Goal: Information Seeking & Learning: Learn about a topic

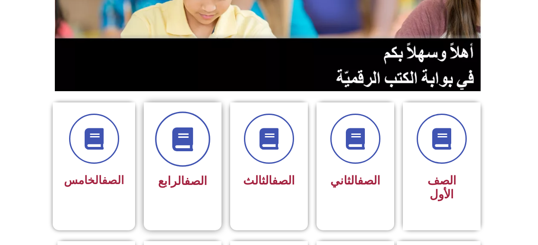
scroll to position [129, 0]
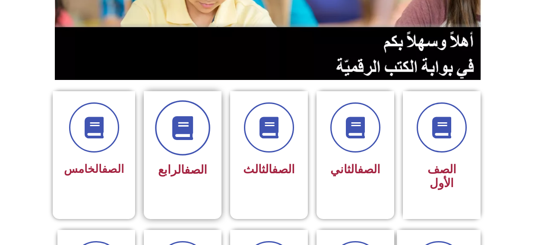
click at [197, 142] on span at bounding box center [182, 127] width 55 height 55
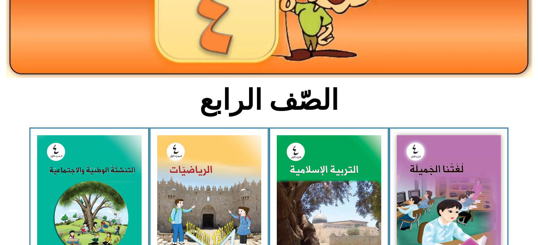
scroll to position [173, 0]
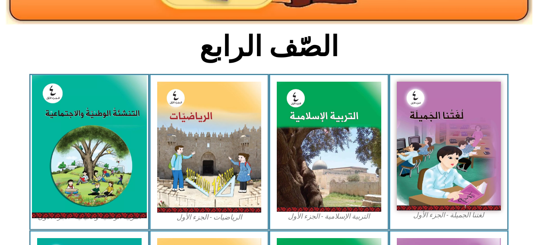
click at [83, 118] on img at bounding box center [89, 146] width 115 height 143
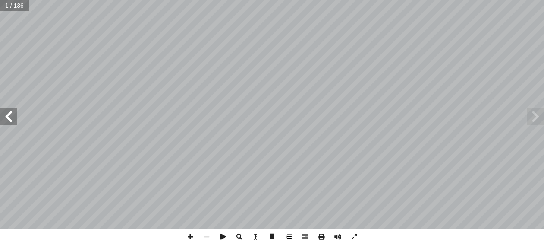
click at [291, 237] on span at bounding box center [289, 236] width 16 height 16
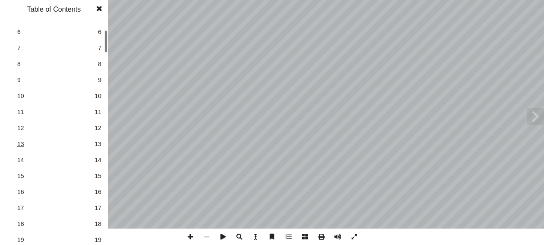
click at [35, 136] on link "13 13" at bounding box center [52, 144] width 97 height 16
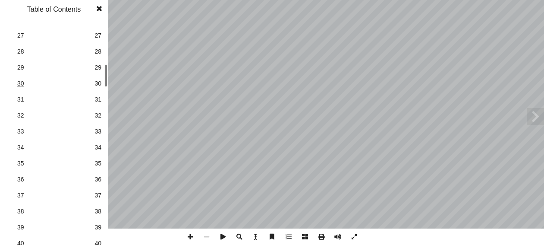
click at [81, 79] on span "30" at bounding box center [53, 83] width 73 height 9
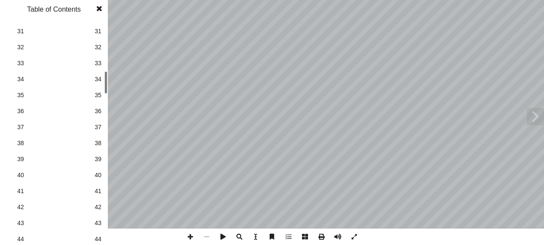
click at [100, 223] on span "43" at bounding box center [98, 222] width 7 height 9
click at [101, 8] on span at bounding box center [100, 8] width 16 height 17
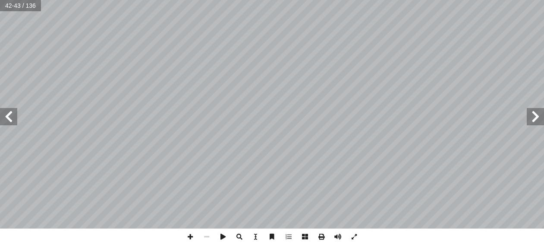
click at [14, 115] on span at bounding box center [8, 116] width 17 height 17
click at [188, 234] on span at bounding box center [190, 236] width 16 height 16
